Goal: Task Accomplishment & Management: Use online tool/utility

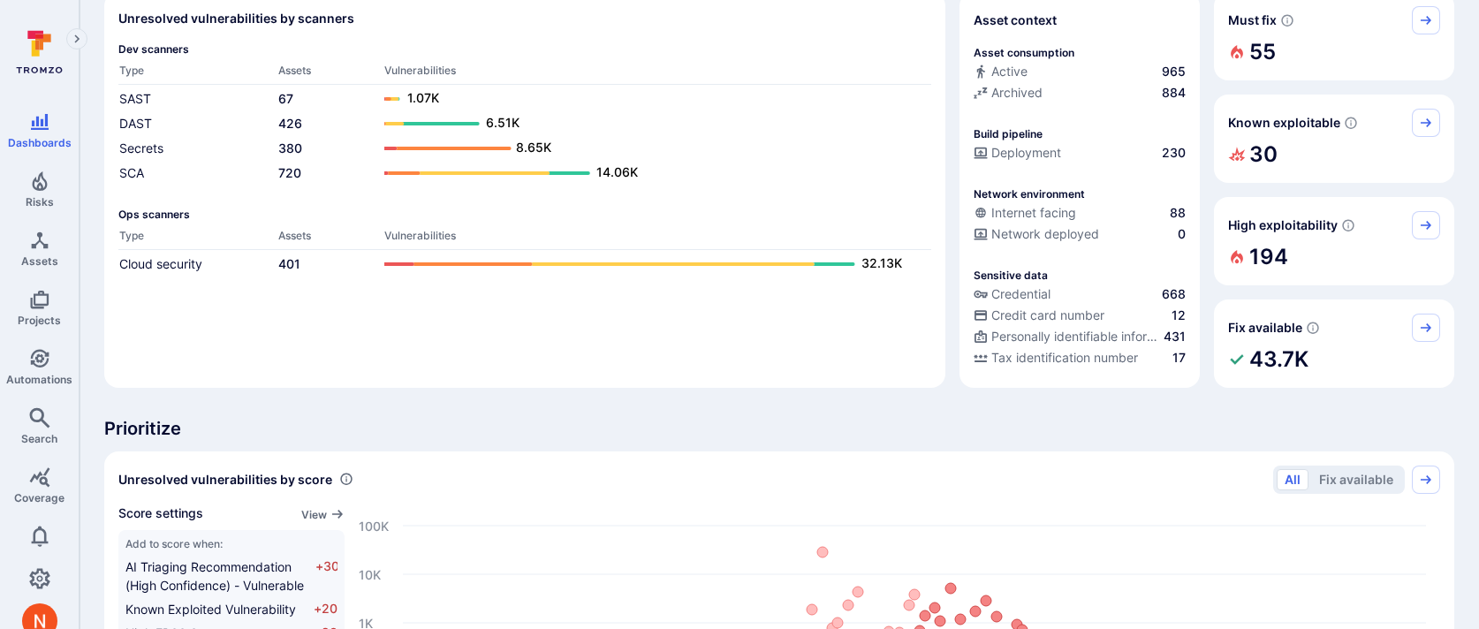
scroll to position [132, 0]
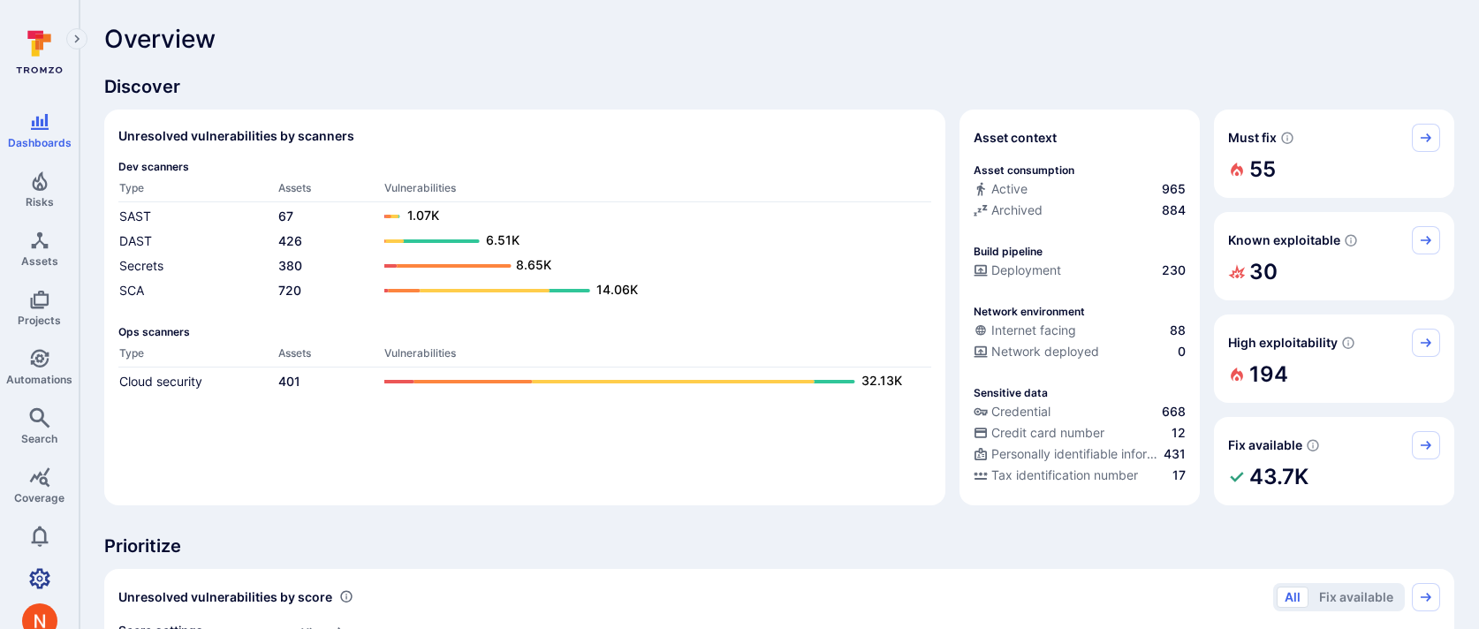
click at [32, 586] on link "Settings" at bounding box center [39, 578] width 79 height 35
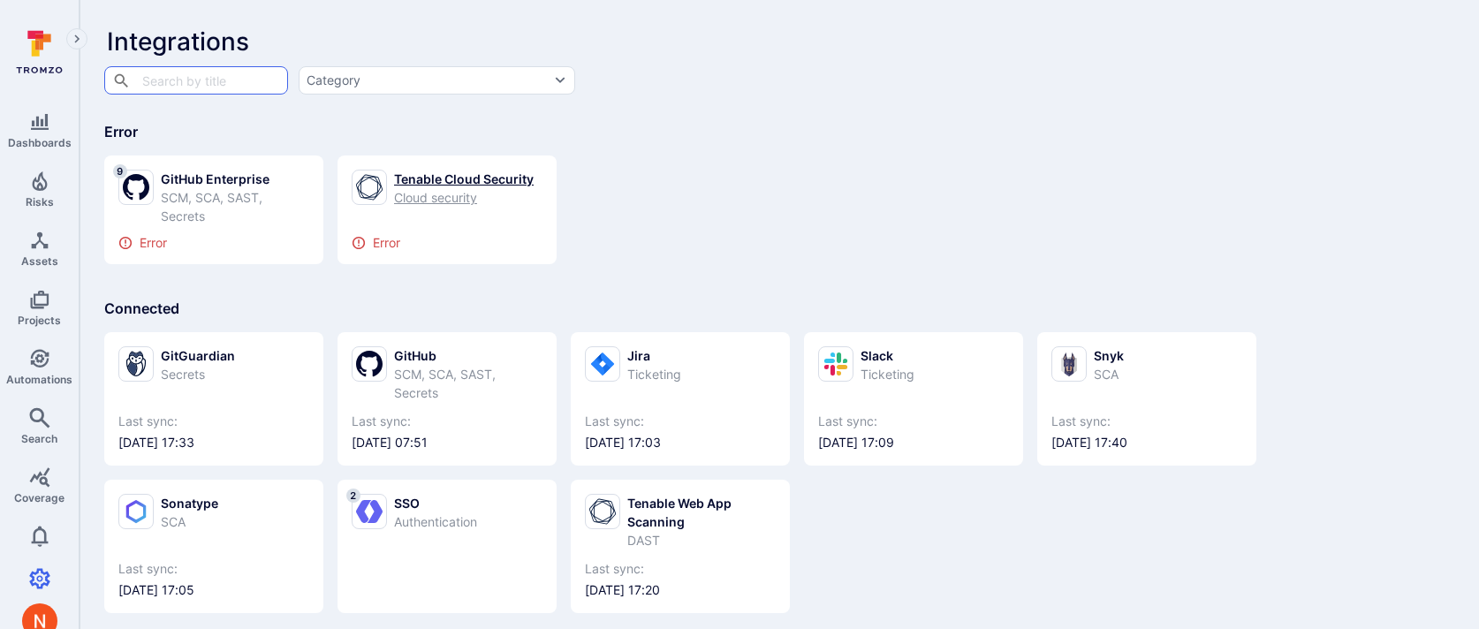
click at [447, 189] on div "Cloud security" at bounding box center [464, 197] width 140 height 19
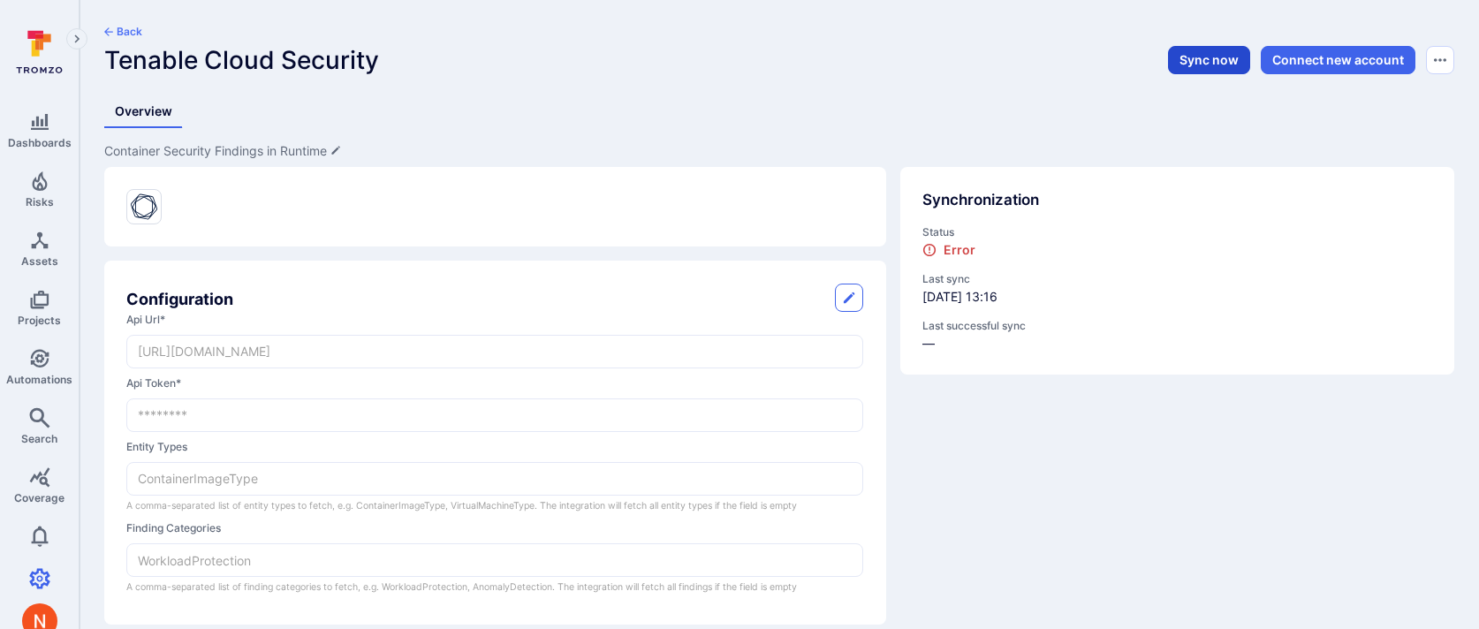
click at [1203, 55] on button "Sync now" at bounding box center [1209, 60] width 82 height 28
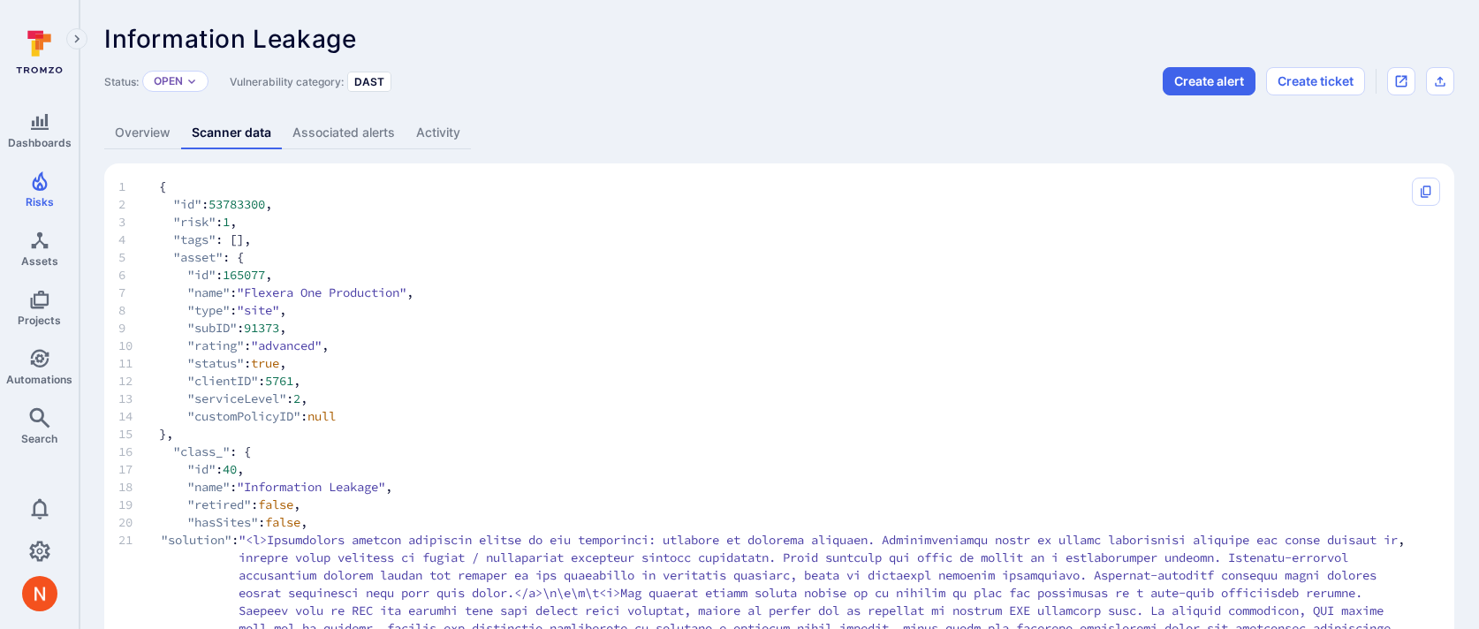
scroll to position [1346, 0]
